Goal: Information Seeking & Learning: Learn about a topic

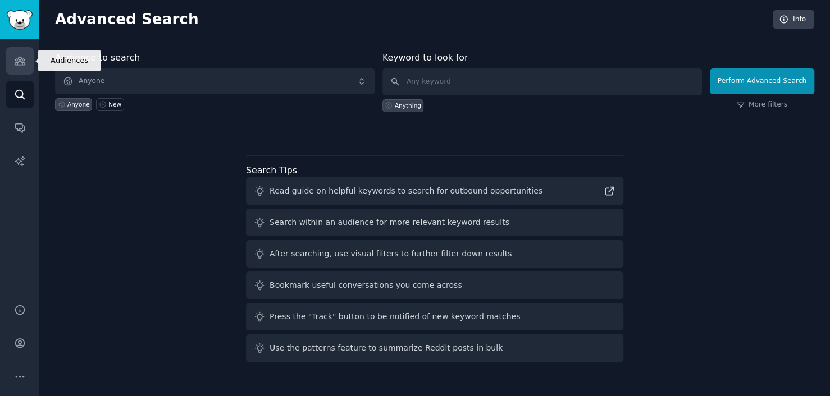
click at [26, 58] on link "Audiences" at bounding box center [20, 61] width 28 height 28
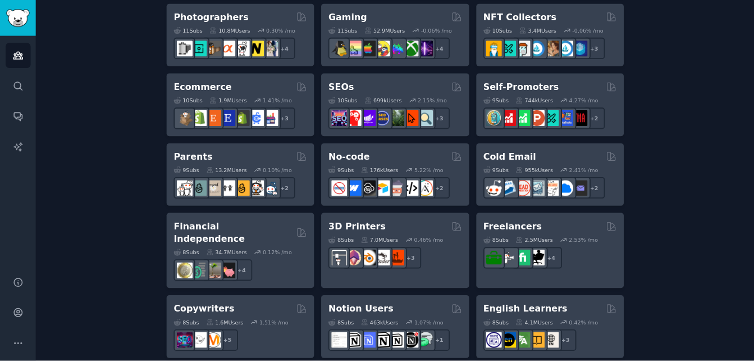
scroll to position [655, 0]
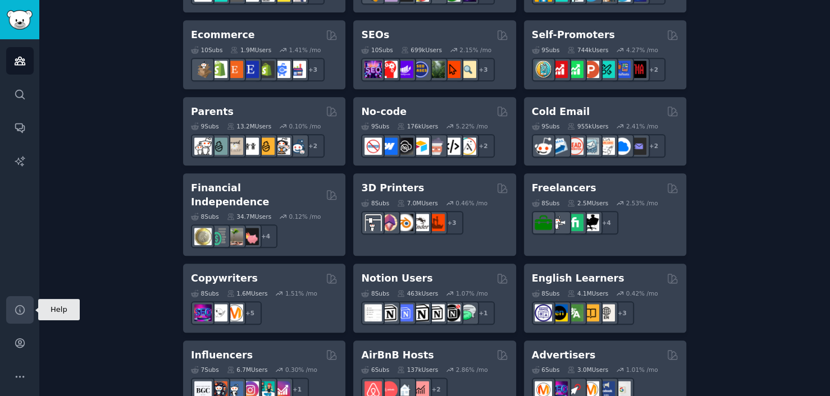
click at [20, 312] on icon "Sidebar" at bounding box center [20, 310] width 12 height 12
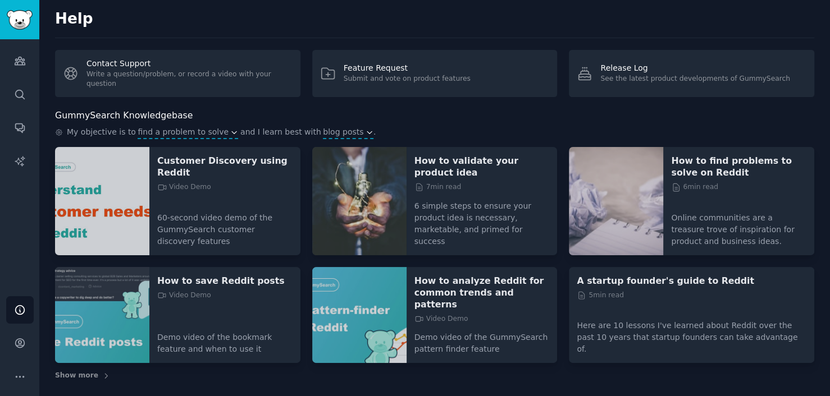
click at [129, 198] on img at bounding box center [102, 201] width 94 height 108
click at [16, 58] on icon "Sidebar" at bounding box center [20, 61] width 10 height 8
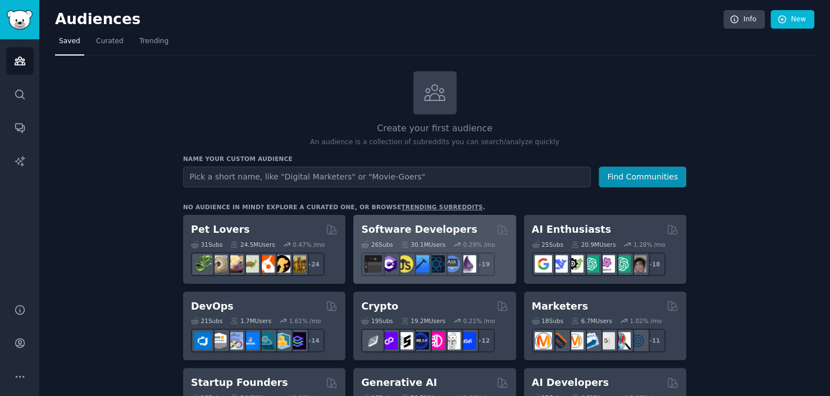
click at [421, 226] on h2 "Software Developers" at bounding box center [419, 230] width 116 height 14
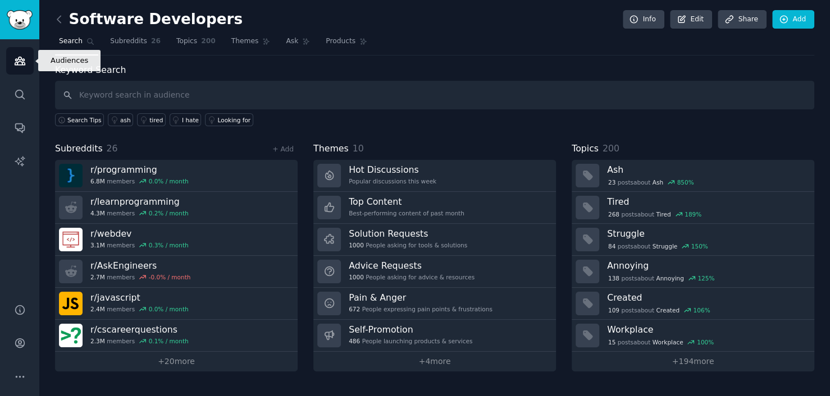
click at [19, 69] on link "Audiences" at bounding box center [20, 61] width 28 height 28
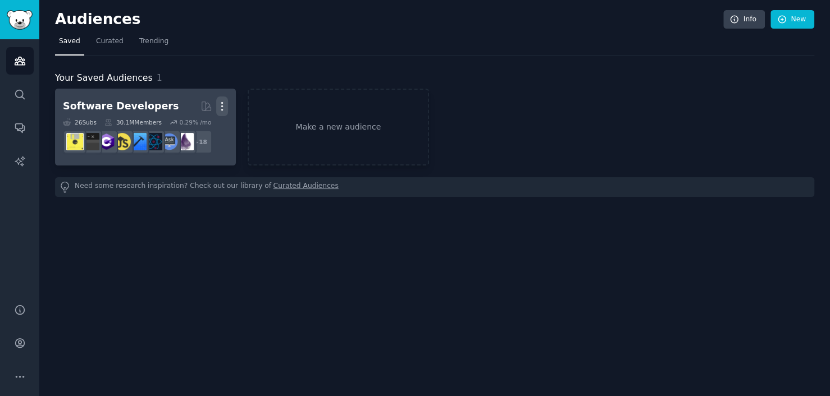
click at [222, 104] on icon "button" at bounding box center [222, 107] width 12 height 12
click at [199, 131] on p "Delete" at bounding box center [192, 130] width 26 height 12
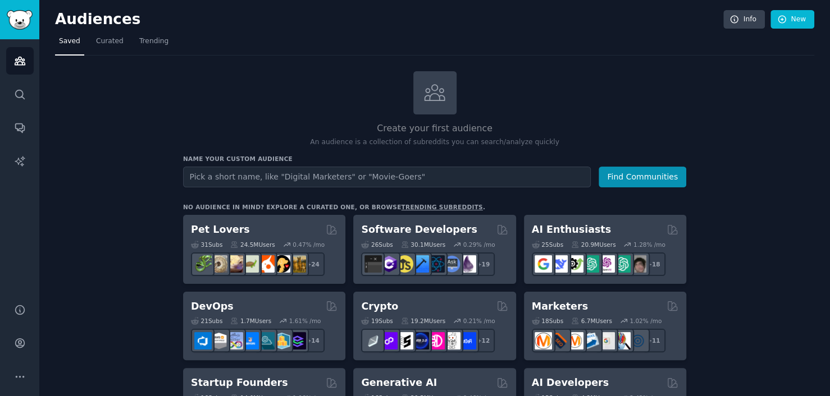
click at [587, 234] on div "AI Enthusiasts 25 Sub s 20.9M Users 1.28 % /mo + 18" at bounding box center [605, 249] width 162 height 69
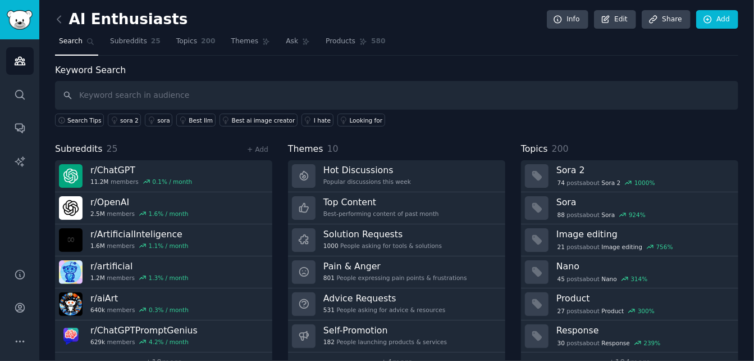
drag, startPoint x: 810, startPoint y: 3, endPoint x: 462, endPoint y: 142, distance: 375.5
click at [462, 142] on div "Themes 10" at bounding box center [396, 149] width 217 height 14
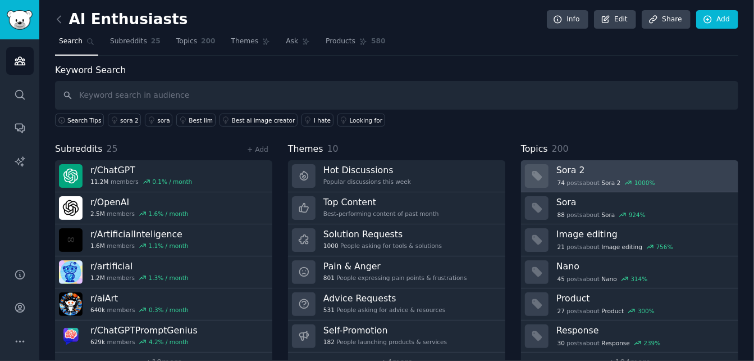
scroll to position [24, 0]
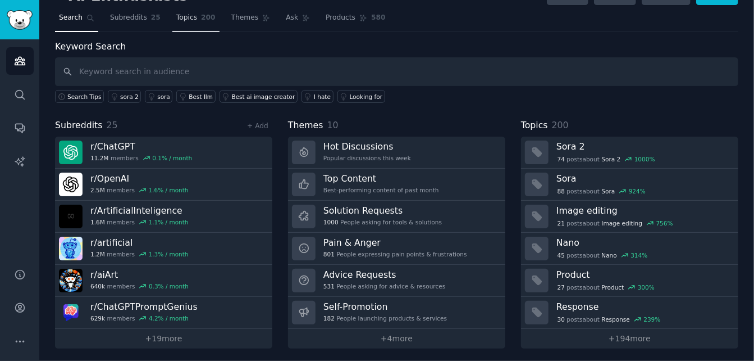
click at [177, 19] on span "Topics" at bounding box center [186, 18] width 21 height 10
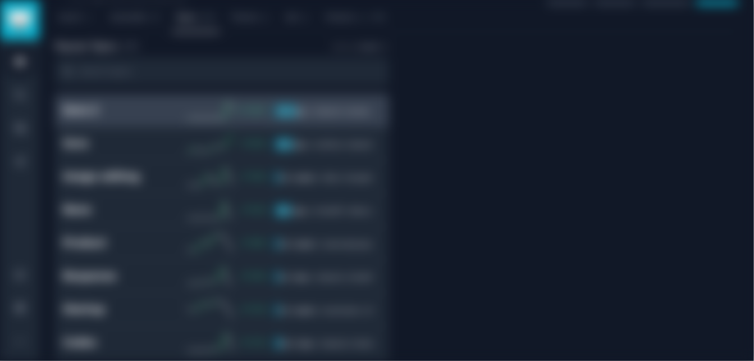
click at [572, 148] on div at bounding box center [572, 134] width 334 height 189
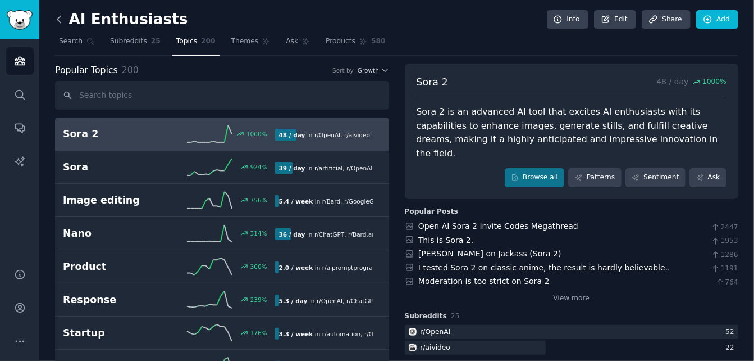
click at [58, 22] on icon at bounding box center [59, 19] width 12 height 12
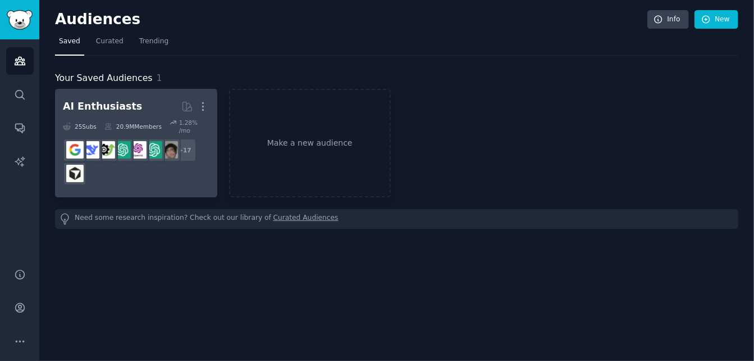
click at [123, 160] on div "+ 17" at bounding box center [136, 161] width 147 height 47
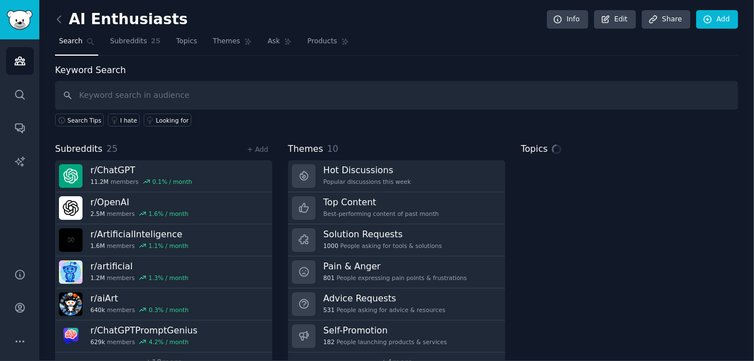
scroll to position [24, 0]
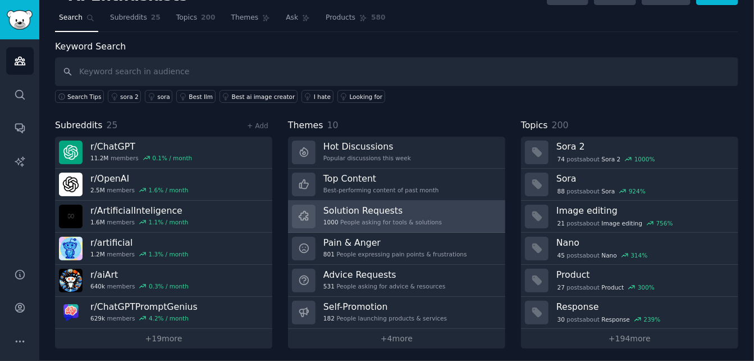
click at [360, 214] on div "Solution Requests 1000 People asking for tools & solutions" at bounding box center [382, 216] width 118 height 24
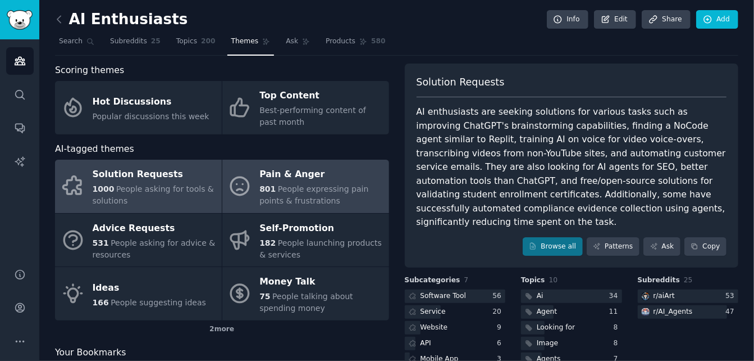
click at [286, 181] on div "Pain & Anger" at bounding box center [321, 175] width 124 height 18
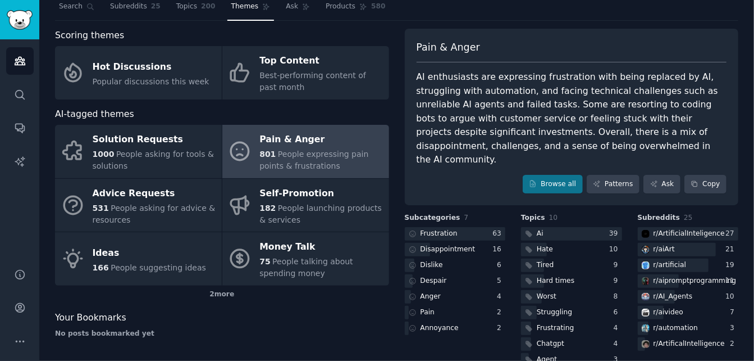
scroll to position [58, 0]
